Goal: Task Accomplishment & Management: Manage account settings

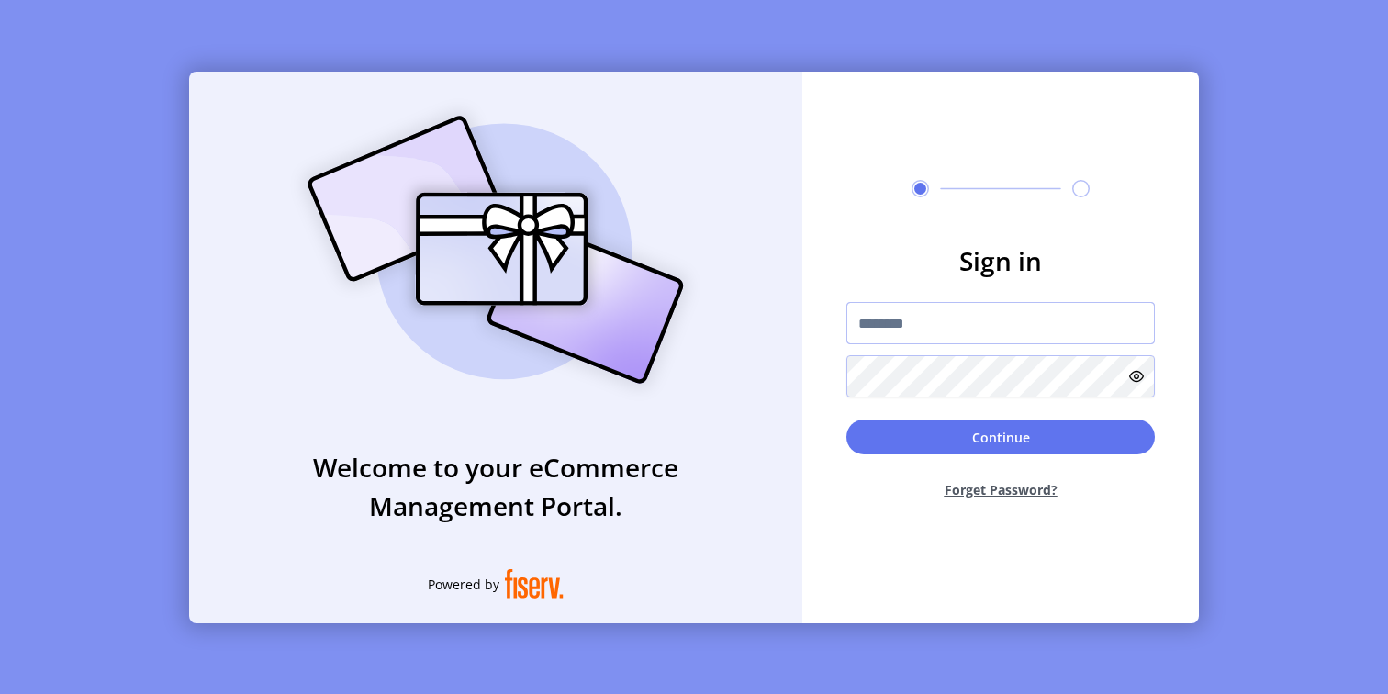
click at [973, 330] on input "text" at bounding box center [1000, 323] width 308 height 42
type input "**********"
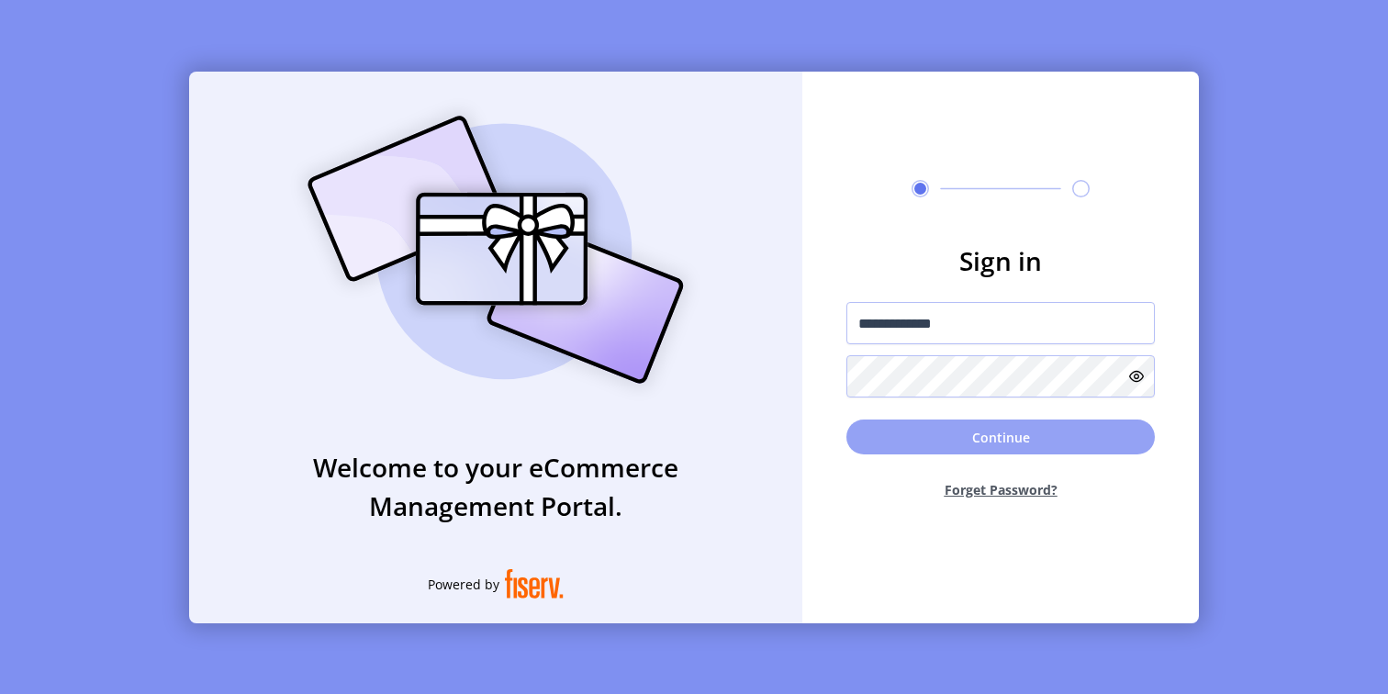
click at [973, 437] on button "Continue" at bounding box center [1000, 437] width 308 height 35
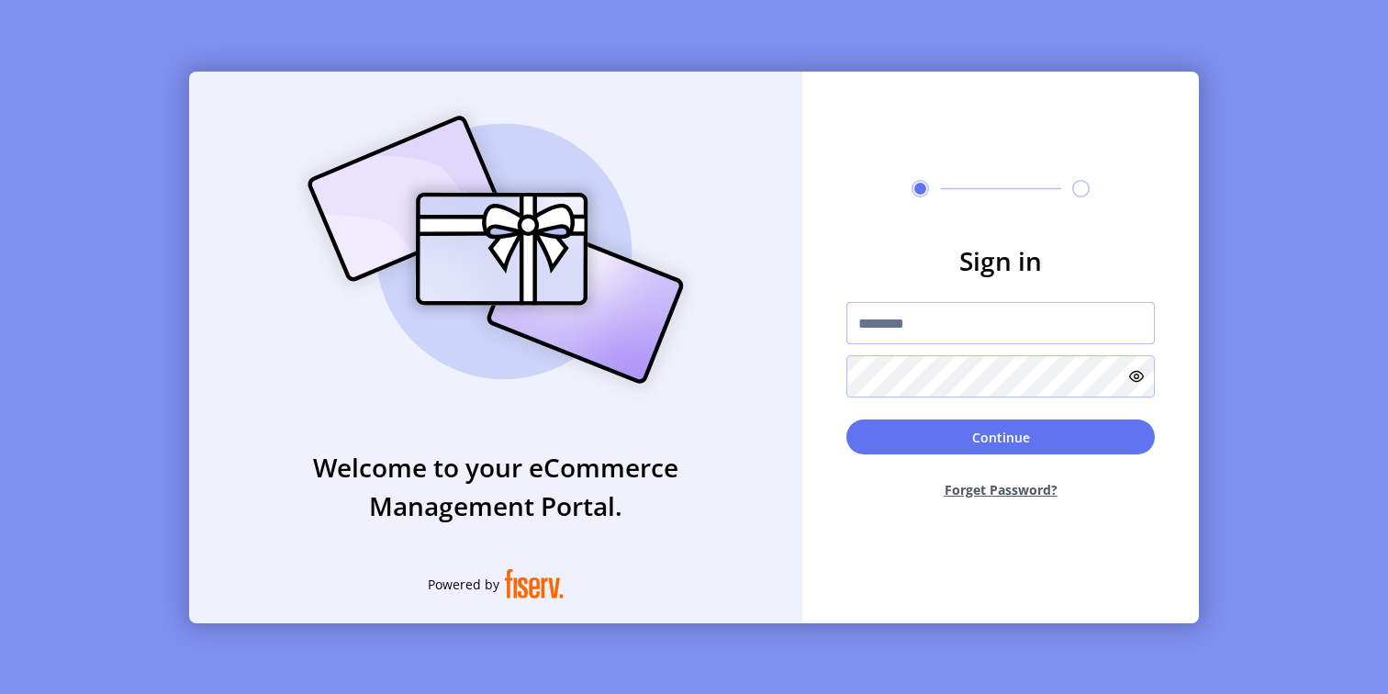
click at [918, 319] on input "text" at bounding box center [1000, 323] width 308 height 42
type input "**********"
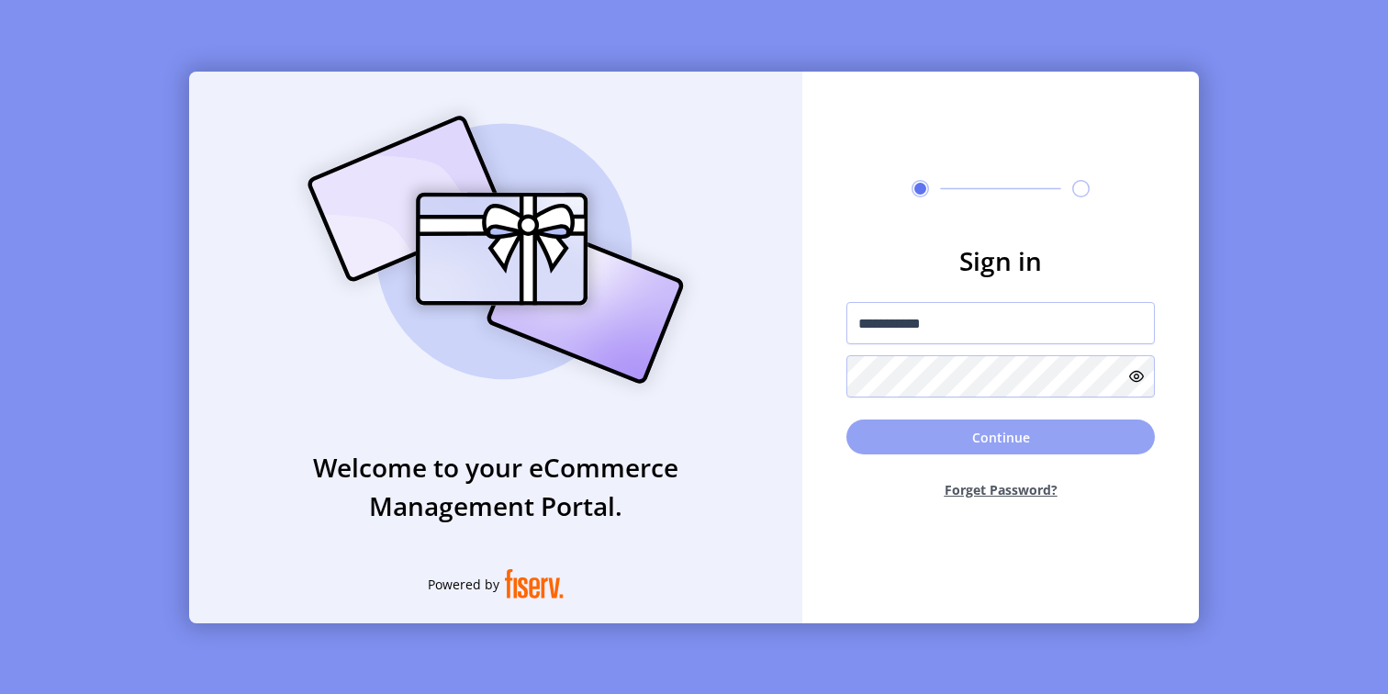
click at [960, 444] on button "Continue" at bounding box center [1000, 437] width 308 height 35
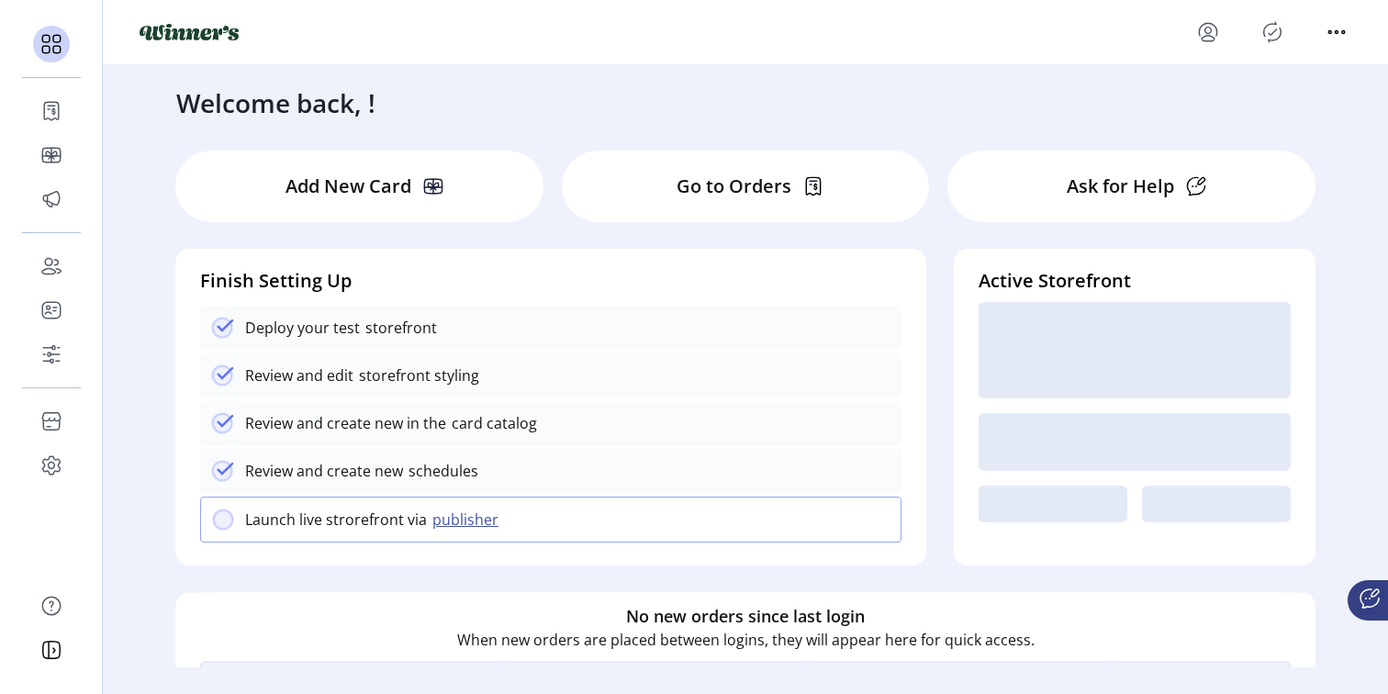
click at [715, 181] on p "Go to Orders" at bounding box center [734, 187] width 115 height 28
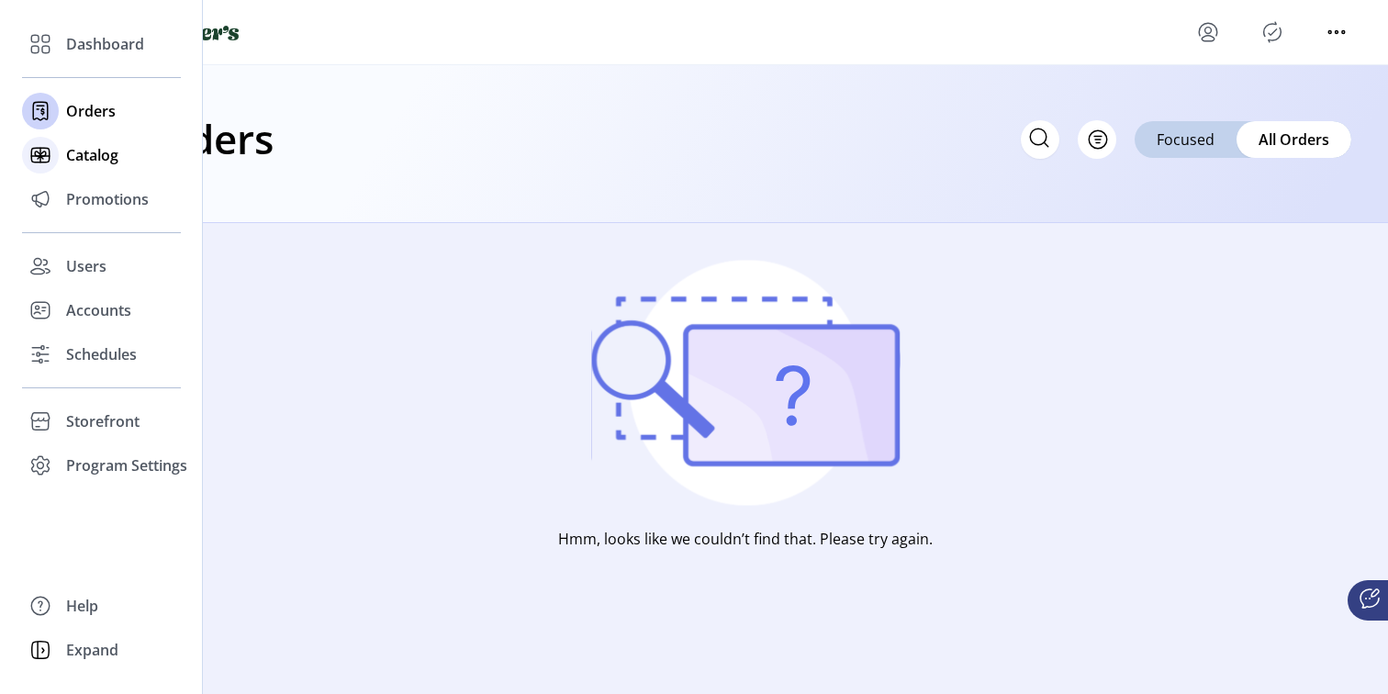
click at [41, 157] on icon at bounding box center [41, 157] width 6 height 3
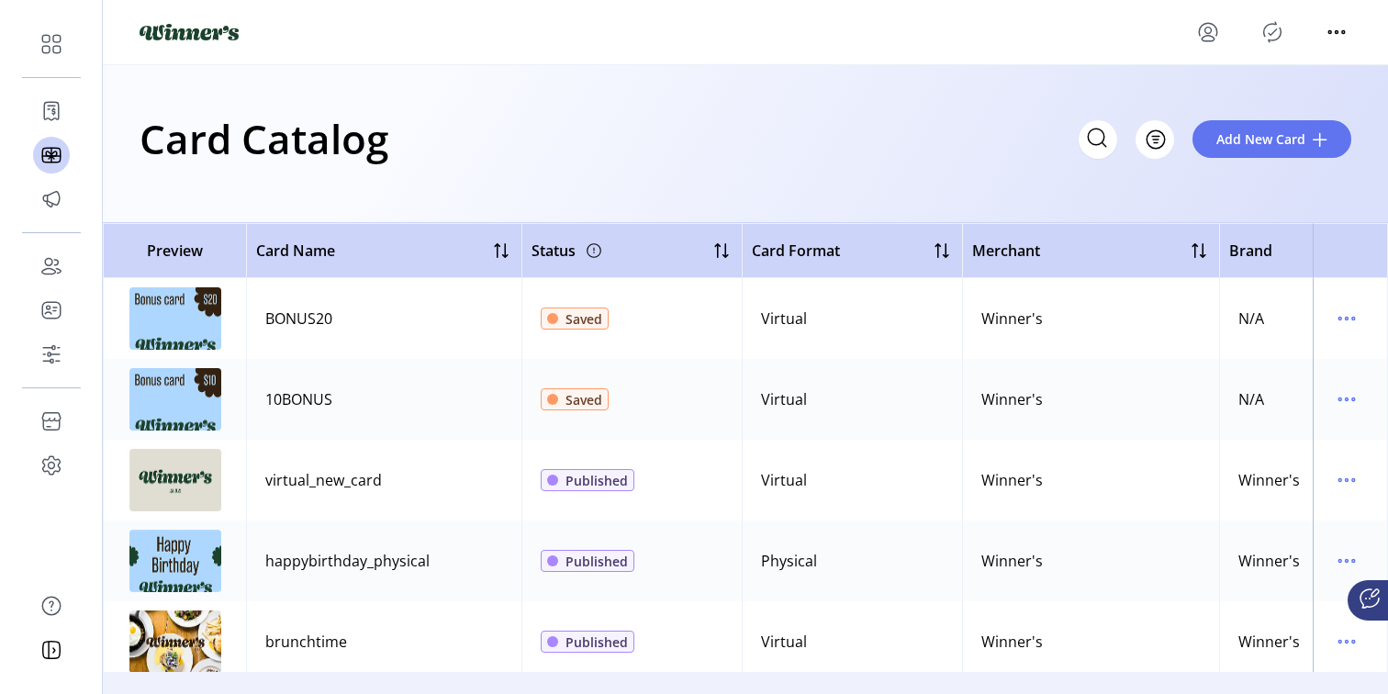
click at [1272, 23] on icon "Publisher Panel" at bounding box center [1272, 32] width 17 height 20
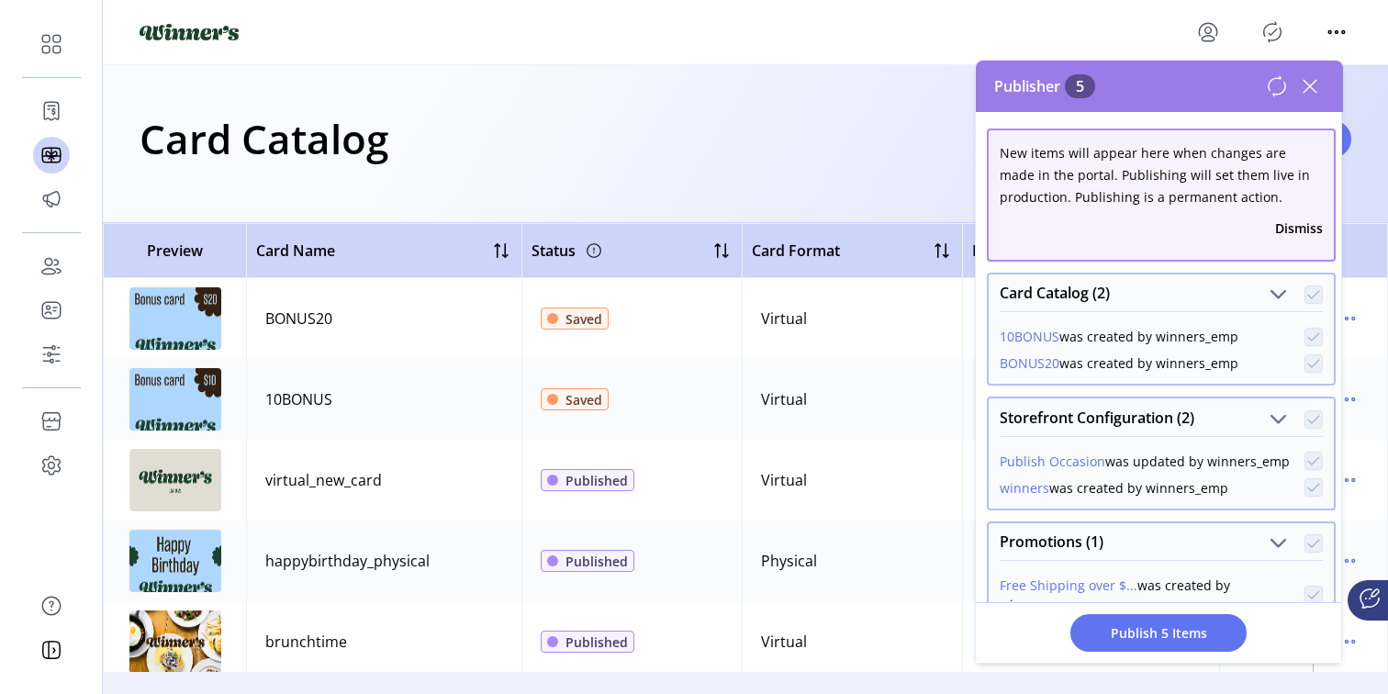
click at [1231, 28] on div at bounding box center [1272, 31] width 158 height 29
click at [1211, 33] on icon "menu" at bounding box center [1207, 31] width 29 height 29
click at [1248, 101] on span "Sign Out" at bounding box center [1274, 104] width 138 height 15
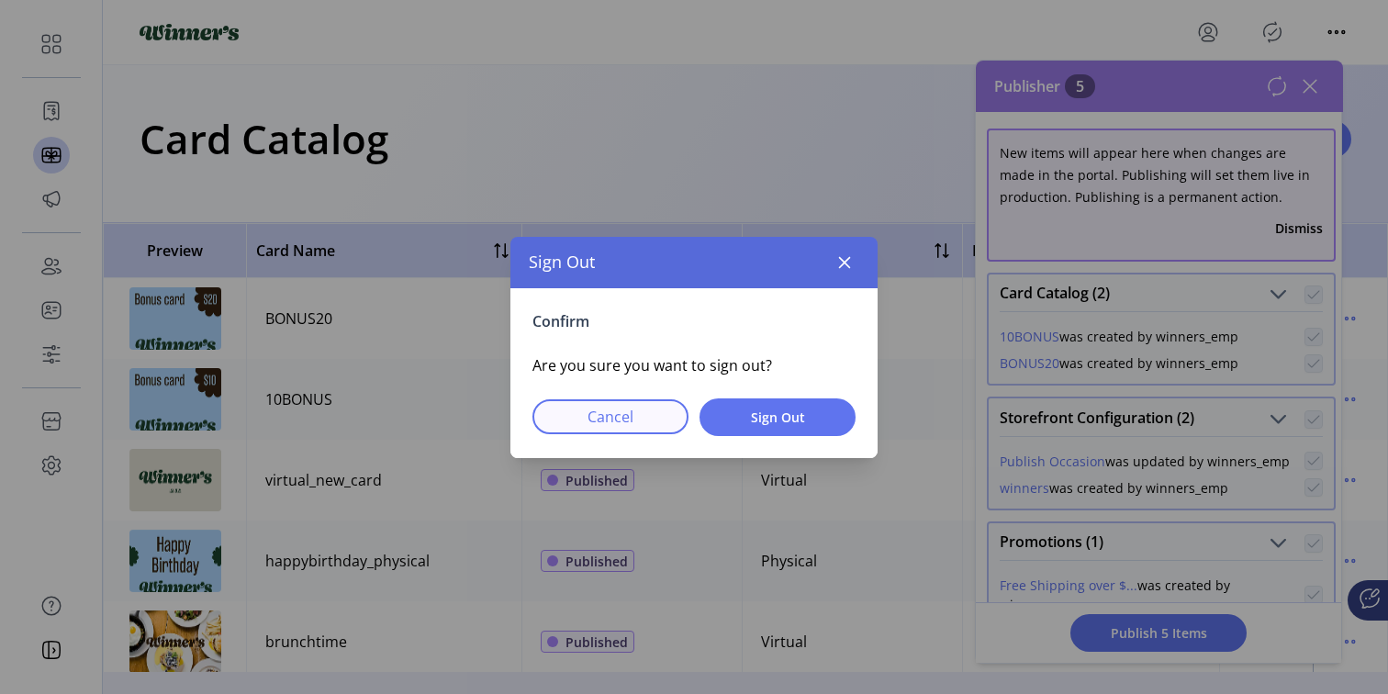
click at [682, 413] on button "Cancel" at bounding box center [610, 416] width 156 height 35
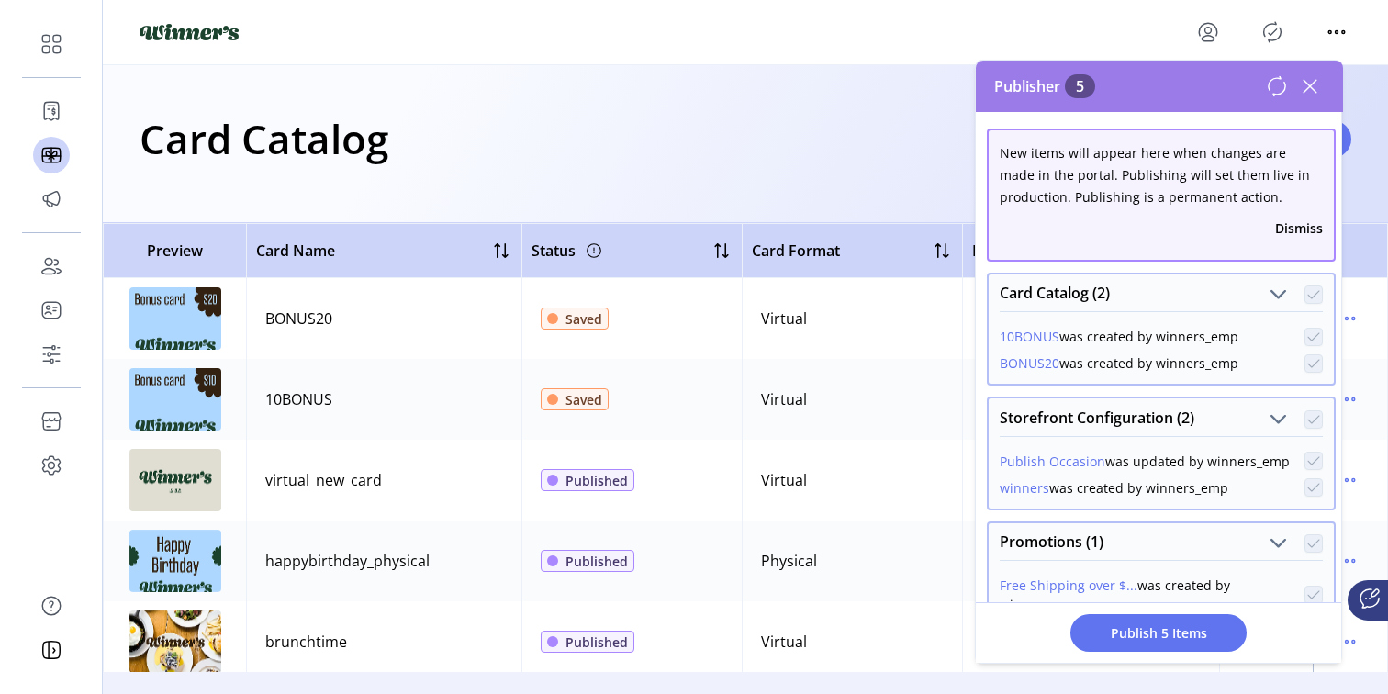
click at [1207, 25] on icon "menu" at bounding box center [1207, 31] width 29 height 29
click at [1248, 105] on span "Sign Out" at bounding box center [1274, 104] width 138 height 15
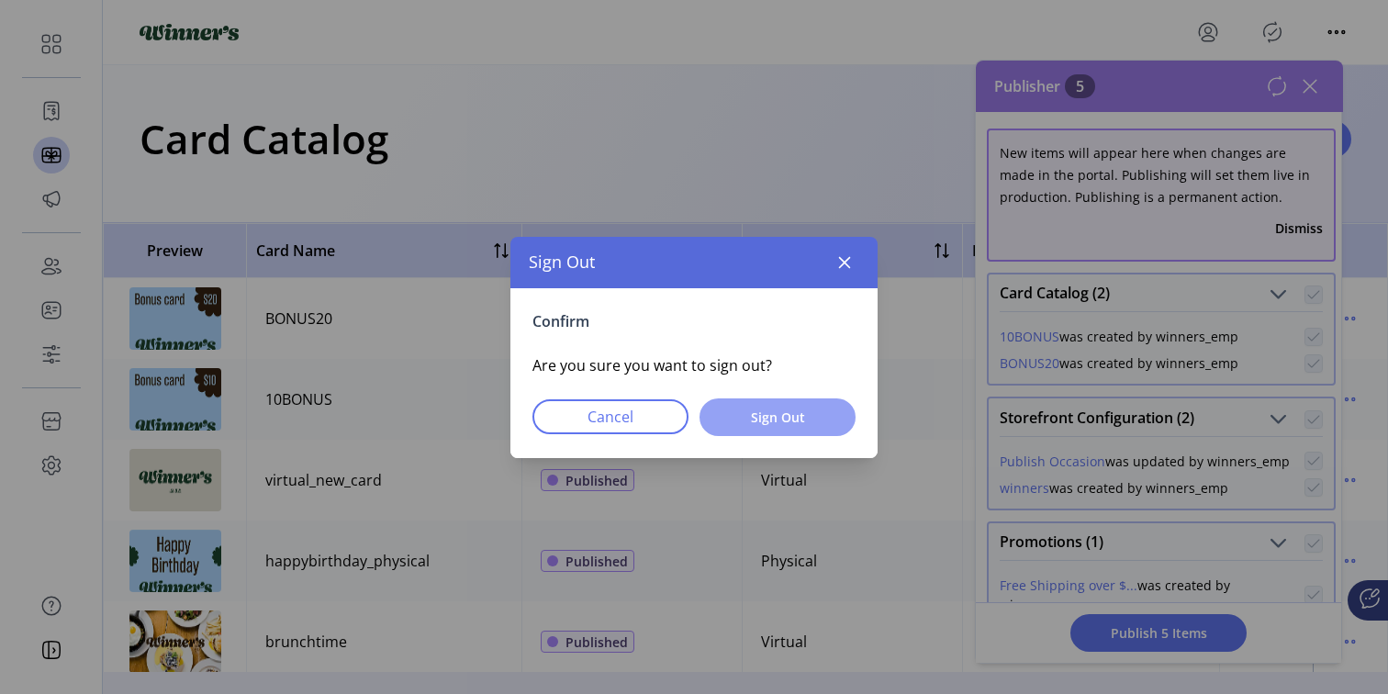
click at [770, 400] on button "Sign Out" at bounding box center [777, 417] width 156 height 38
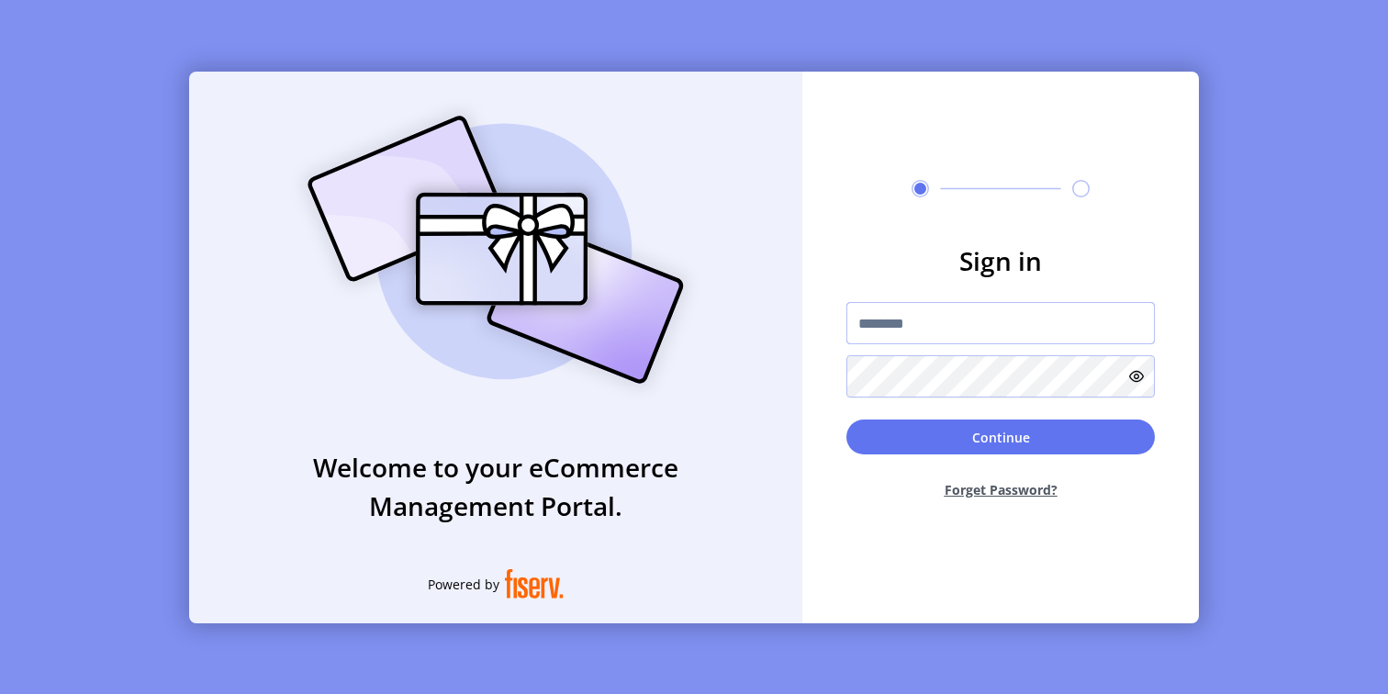
click at [1002, 330] on input "text" at bounding box center [1000, 323] width 308 height 42
type input "**********"
